Goal: Task Accomplishment & Management: Manage account settings

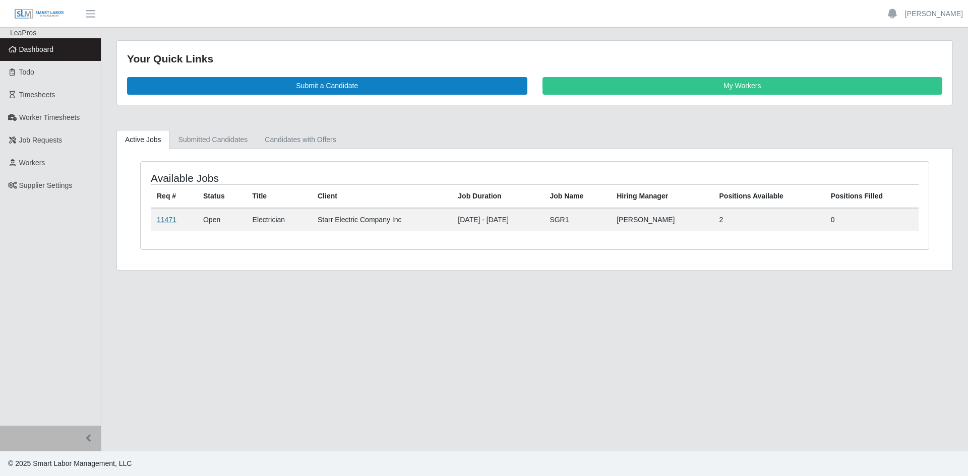
click at [169, 220] on link "11471" at bounding box center [167, 220] width 20 height 8
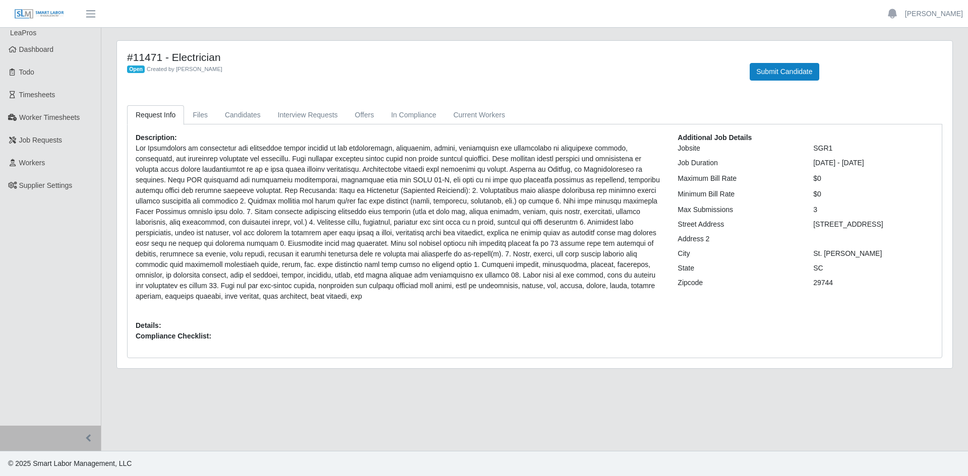
click at [339, 243] on p at bounding box center [399, 222] width 527 height 159
click at [192, 115] on link "Files" at bounding box center [200, 115] width 32 height 20
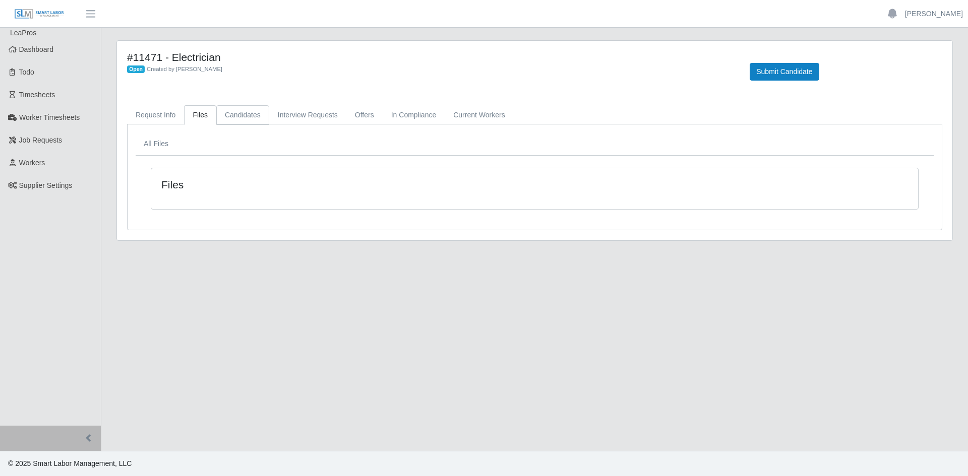
click at [225, 113] on link "Candidates" at bounding box center [242, 115] width 53 height 20
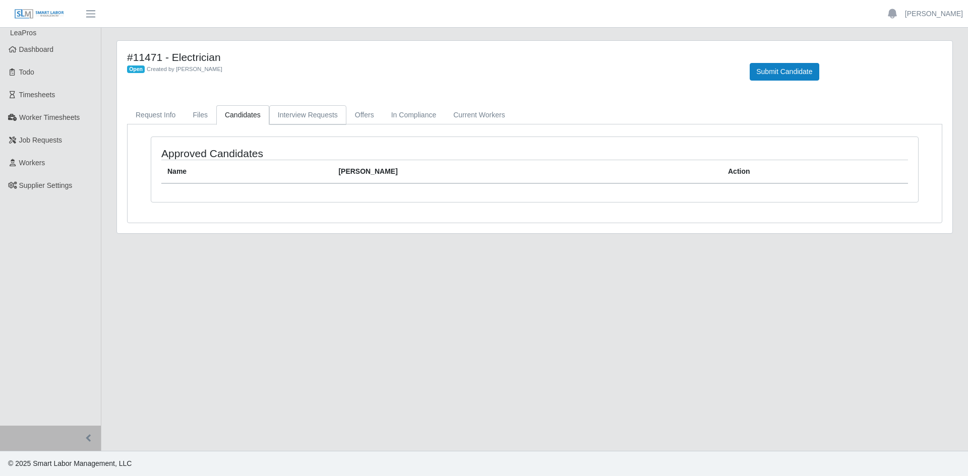
click at [312, 121] on link "Interview Requests" at bounding box center [307, 115] width 77 height 20
click at [353, 121] on link "Offers" at bounding box center [364, 115] width 36 height 20
click at [402, 118] on link "In Compliance" at bounding box center [414, 115] width 62 height 20
click at [485, 116] on link "Current Workers" at bounding box center [479, 115] width 69 height 20
click at [157, 118] on link "Request Info" at bounding box center [155, 115] width 57 height 20
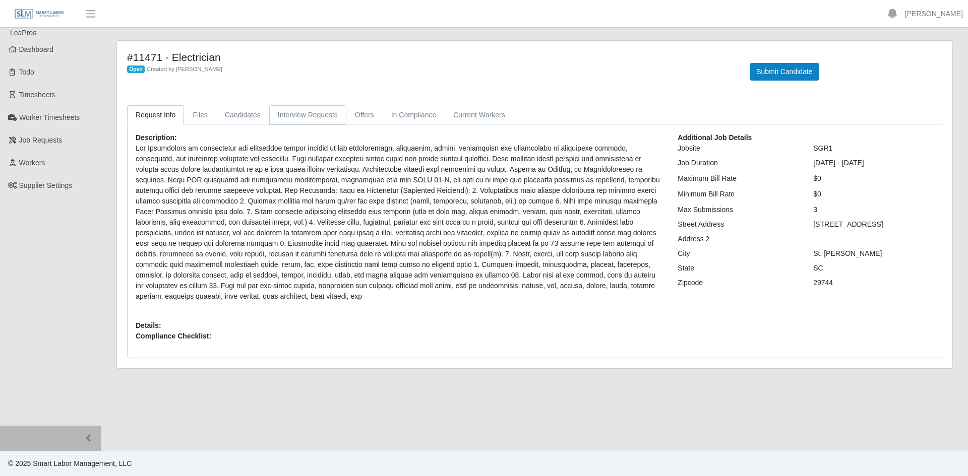
drag, startPoint x: 311, startPoint y: 113, endPoint x: 338, endPoint y: 115, distance: 26.8
click at [311, 113] on link "Interview Requests" at bounding box center [307, 115] width 77 height 20
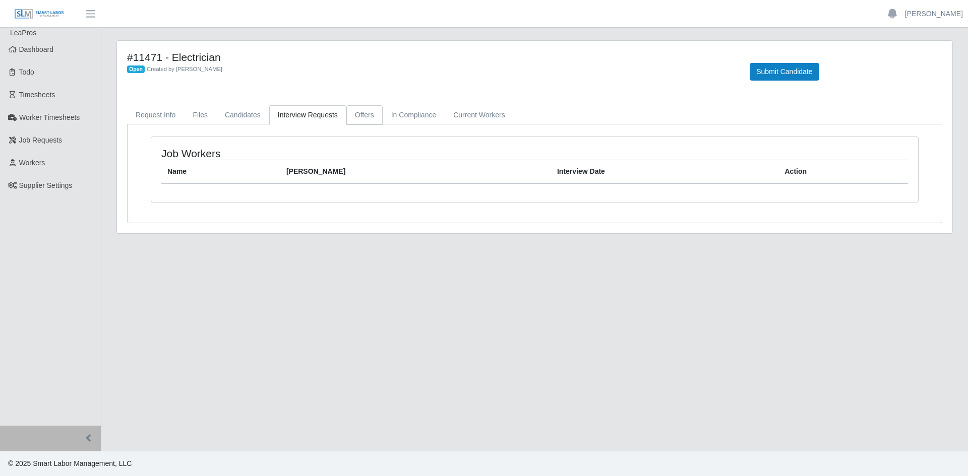
click at [353, 113] on link "Offers" at bounding box center [364, 115] width 36 height 20
drag, startPoint x: 395, startPoint y: 116, endPoint x: 461, endPoint y: 121, distance: 65.8
click at [397, 116] on link "In Compliance" at bounding box center [414, 115] width 62 height 20
click at [475, 120] on link "Current Workers" at bounding box center [479, 115] width 69 height 20
click at [162, 114] on link "Request Info" at bounding box center [155, 115] width 57 height 20
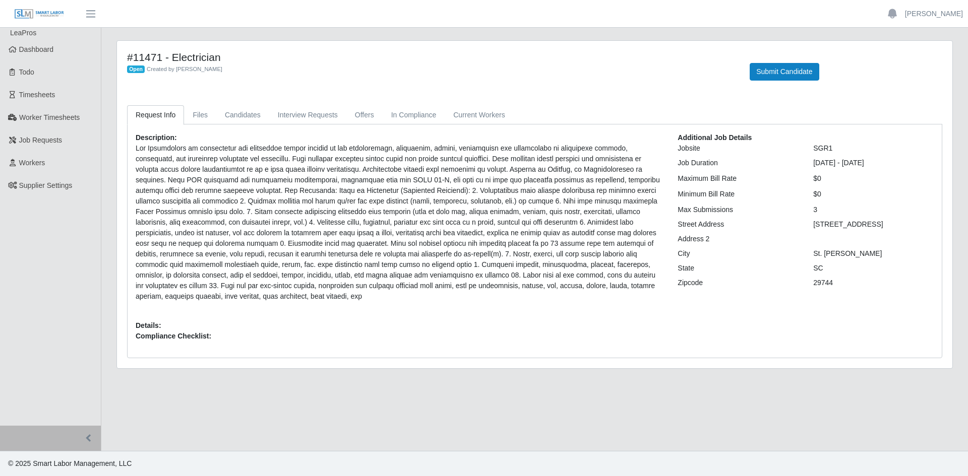
drag, startPoint x: 527, startPoint y: 237, endPoint x: 458, endPoint y: 237, distance: 69.0
click at [523, 237] on p at bounding box center [399, 222] width 527 height 159
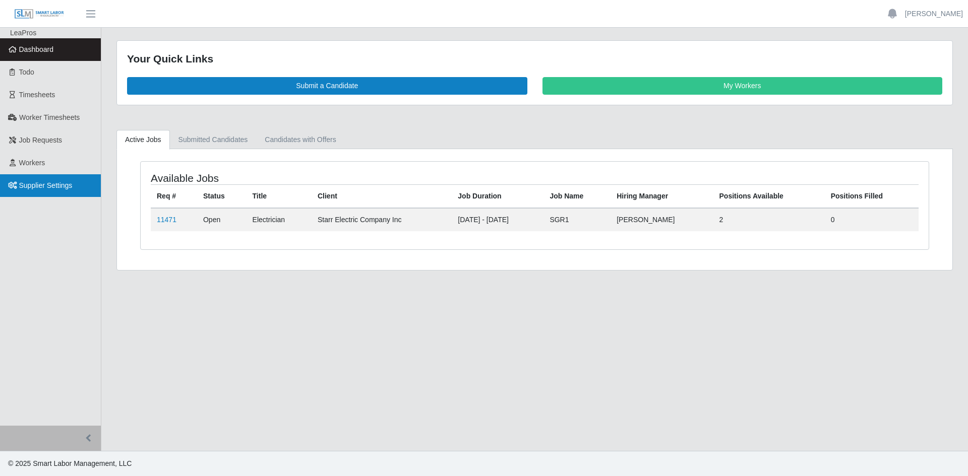
click at [57, 188] on span "Supplier Settings" at bounding box center [45, 185] width 53 height 8
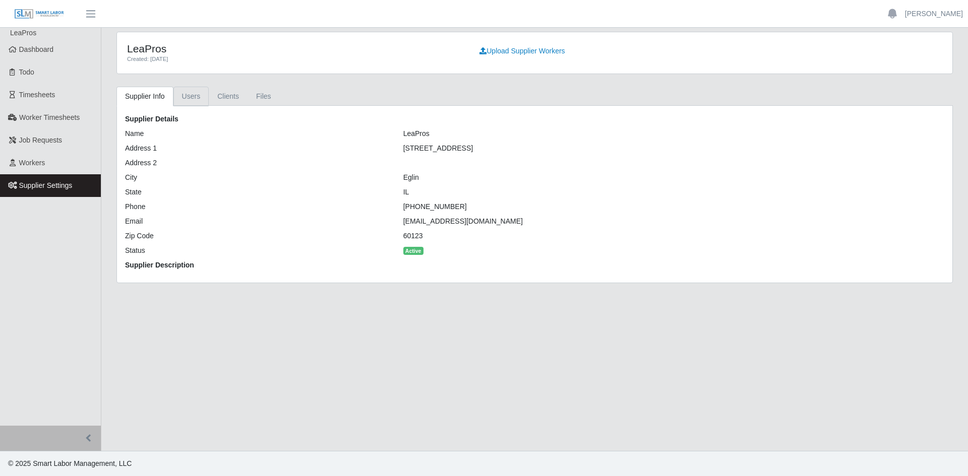
click at [190, 100] on link "Users" at bounding box center [191, 97] width 36 height 20
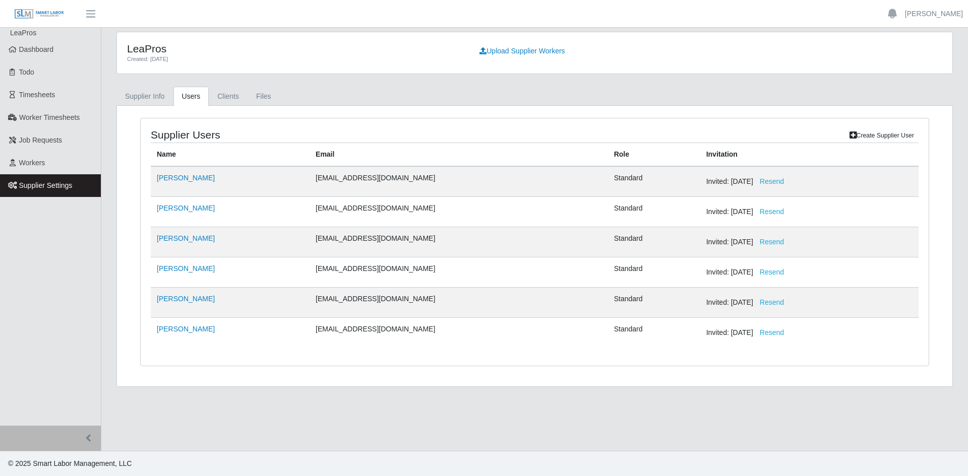
click at [889, 139] on link "Create Supplier User" at bounding box center [882, 136] width 74 height 14
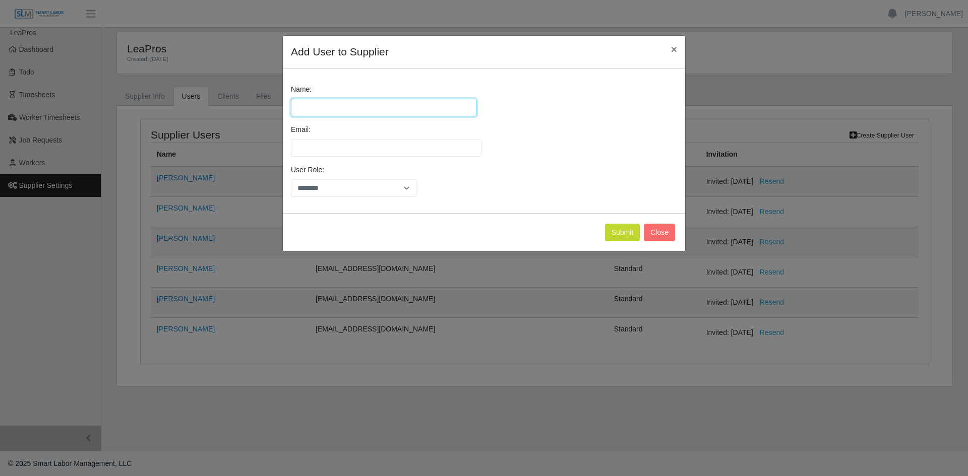
click at [364, 101] on input "Name:" at bounding box center [383, 108] width 185 height 18
click at [403, 113] on input "****" at bounding box center [383, 108] width 185 height 18
type input "**********"
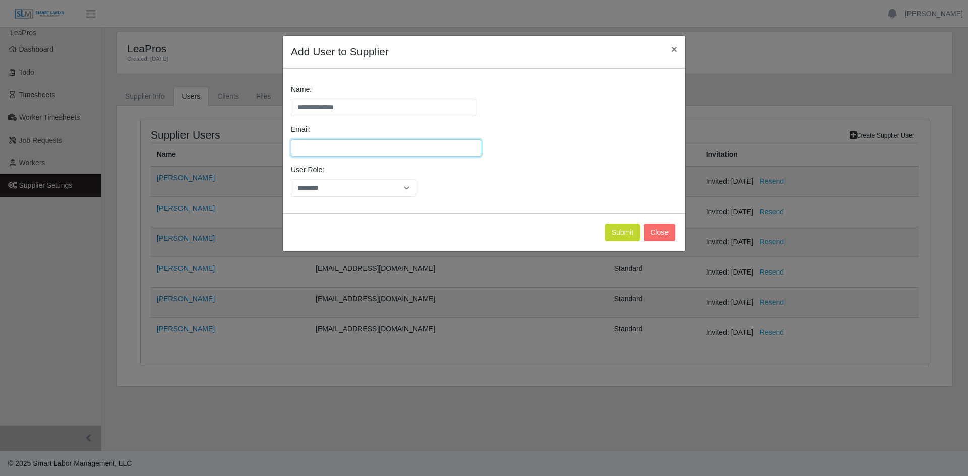
drag, startPoint x: 429, startPoint y: 146, endPoint x: 432, endPoint y: 151, distance: 5.5
click at [429, 146] on input "Email:" at bounding box center [386, 148] width 191 height 18
type input "**********"
click at [347, 192] on select "********" at bounding box center [353, 188] width 125 height 18
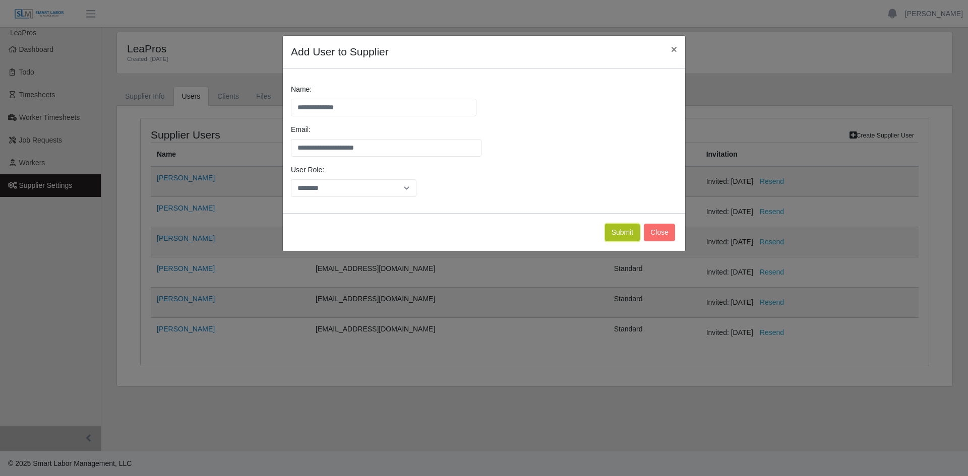
click at [624, 234] on button "Submit" at bounding box center [622, 233] width 35 height 18
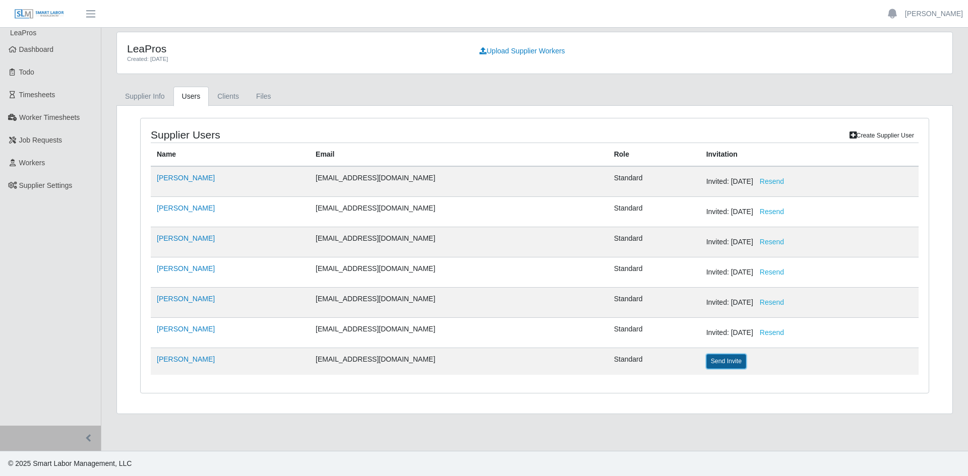
click at [706, 366] on button "Send Invite" at bounding box center [726, 361] width 40 height 14
click at [875, 136] on link "Create Supplier User" at bounding box center [882, 136] width 74 height 14
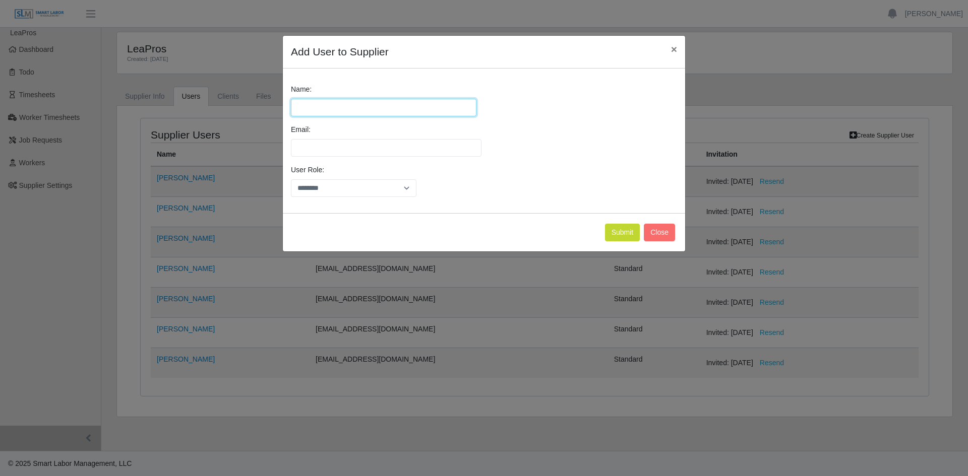
click at [429, 104] on input "Name:" at bounding box center [383, 108] width 185 height 18
type input "**********"
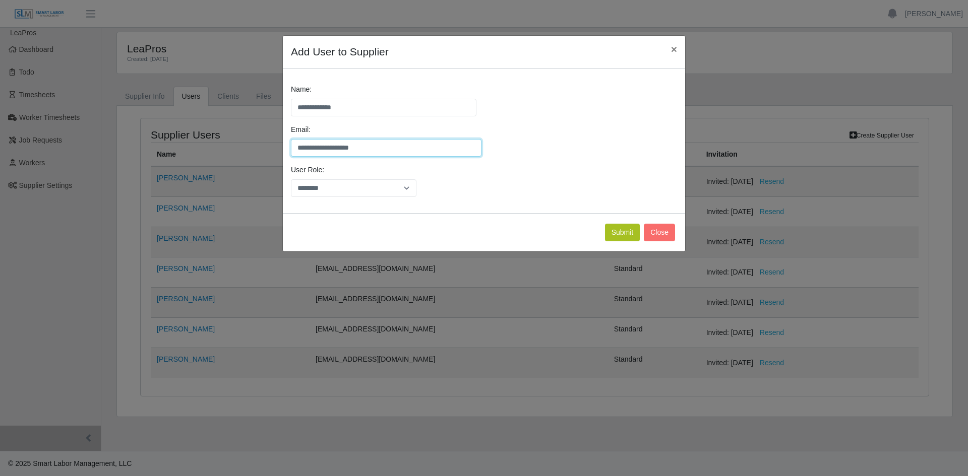
type input "**********"
click at [624, 236] on button "Submit" at bounding box center [622, 233] width 35 height 18
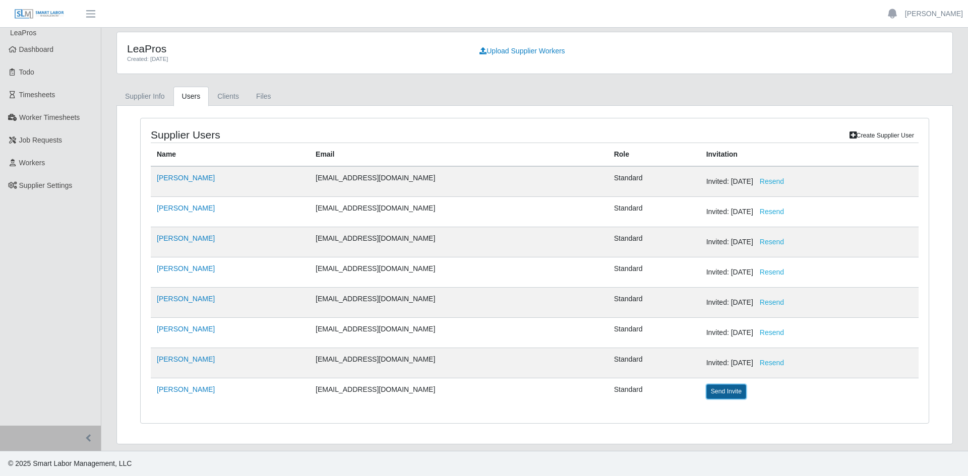
click at [706, 394] on button "Send Invite" at bounding box center [726, 392] width 40 height 14
